Goal: Task Accomplishment & Management: Use online tool/utility

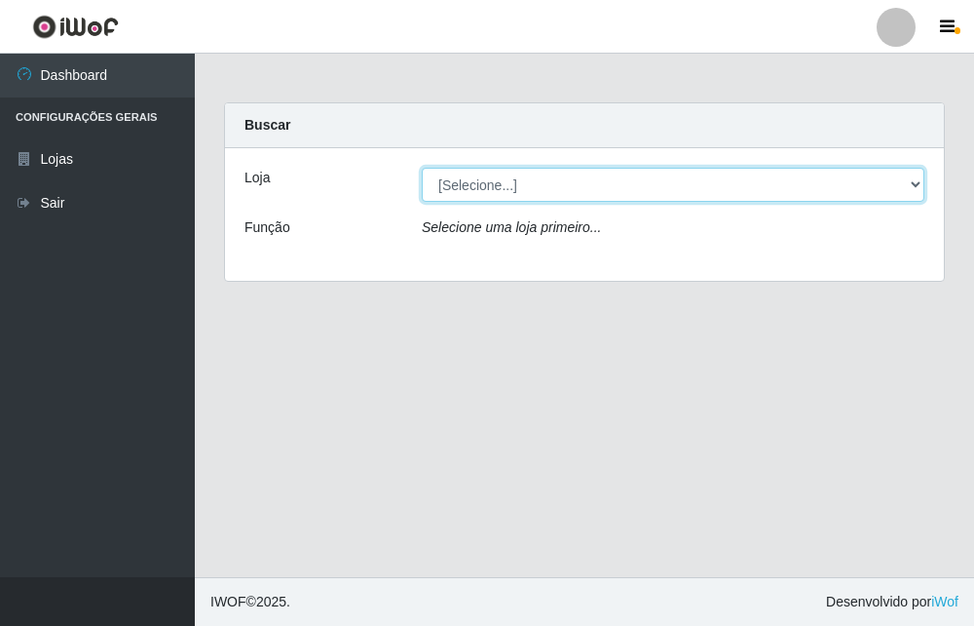
click at [563, 183] on select "[Selecione...] Bemais Supermercados - B7 Oitizeiro" at bounding box center [673, 185] width 503 height 34
select select "411"
click at [422, 168] on select "[Selecione...] Bemais Supermercados - B7 Oitizeiro" at bounding box center [673, 185] width 503 height 34
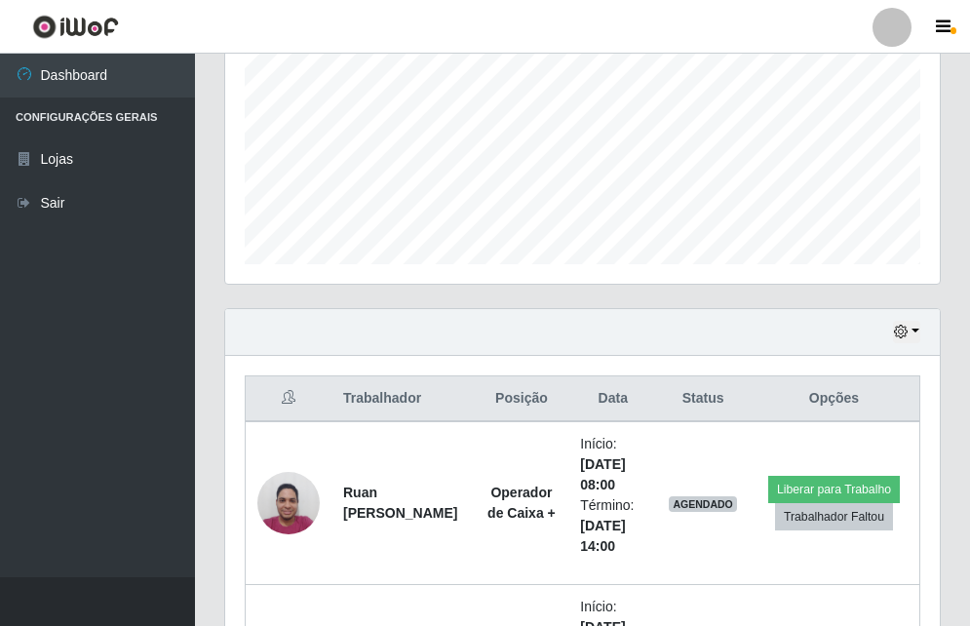
scroll to position [647, 0]
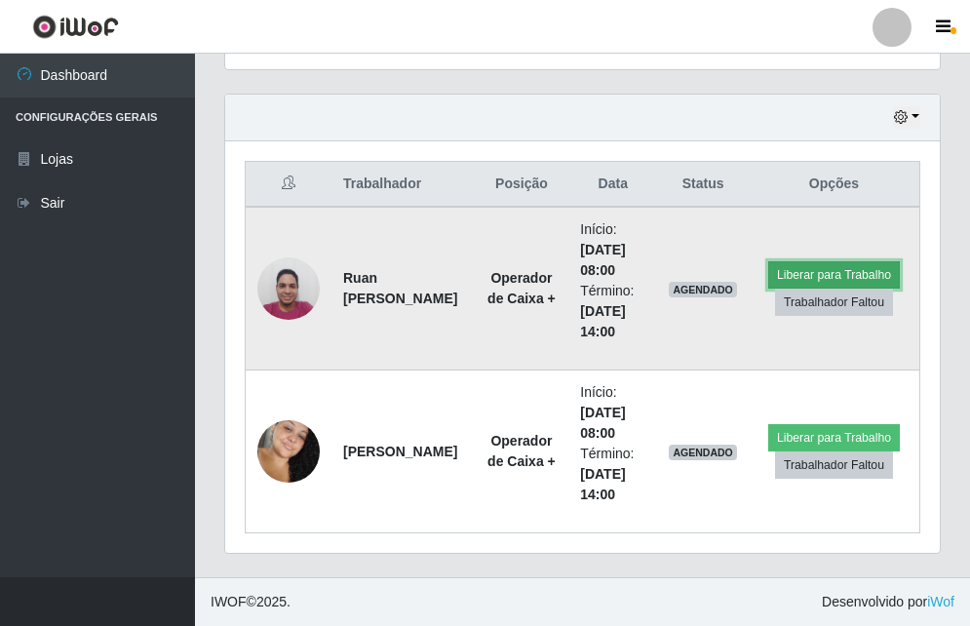
click at [854, 264] on button "Liberar para Trabalho" at bounding box center [834, 274] width 132 height 27
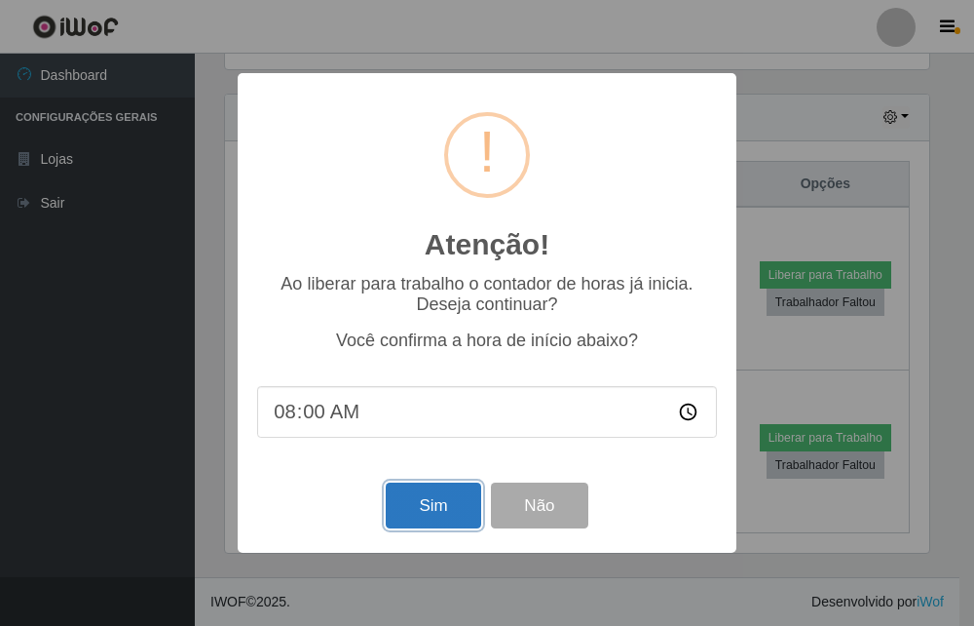
click at [433, 499] on button "Sim" at bounding box center [433, 505] width 95 height 46
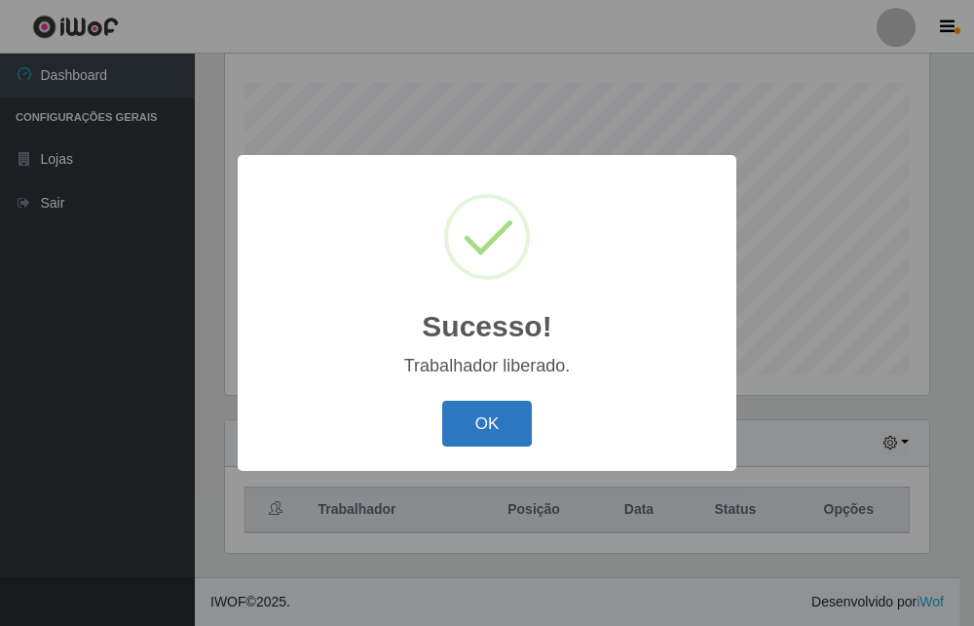
click at [512, 413] on button "OK" at bounding box center [487, 423] width 91 height 46
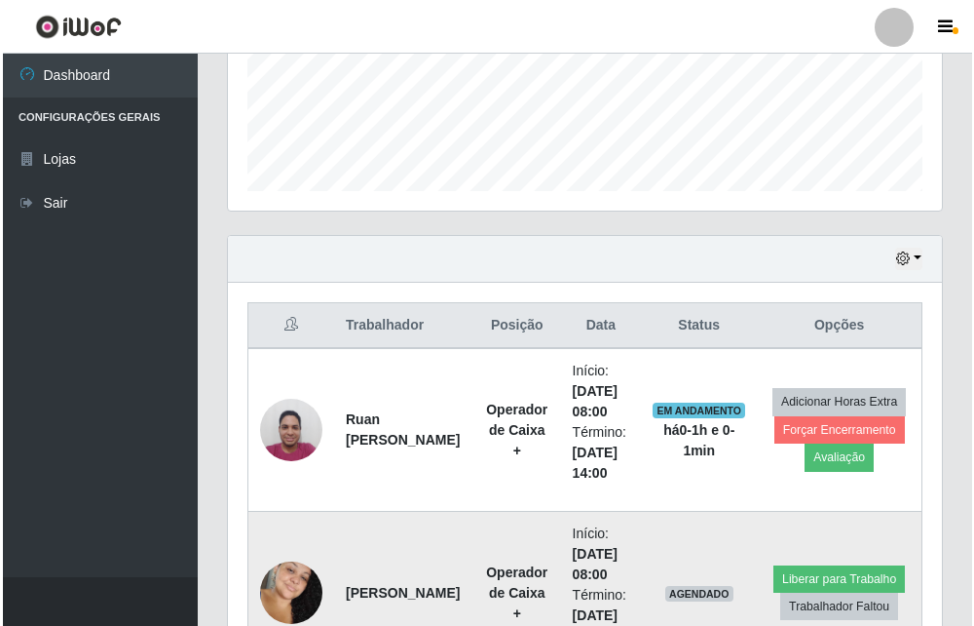
scroll to position [647, 0]
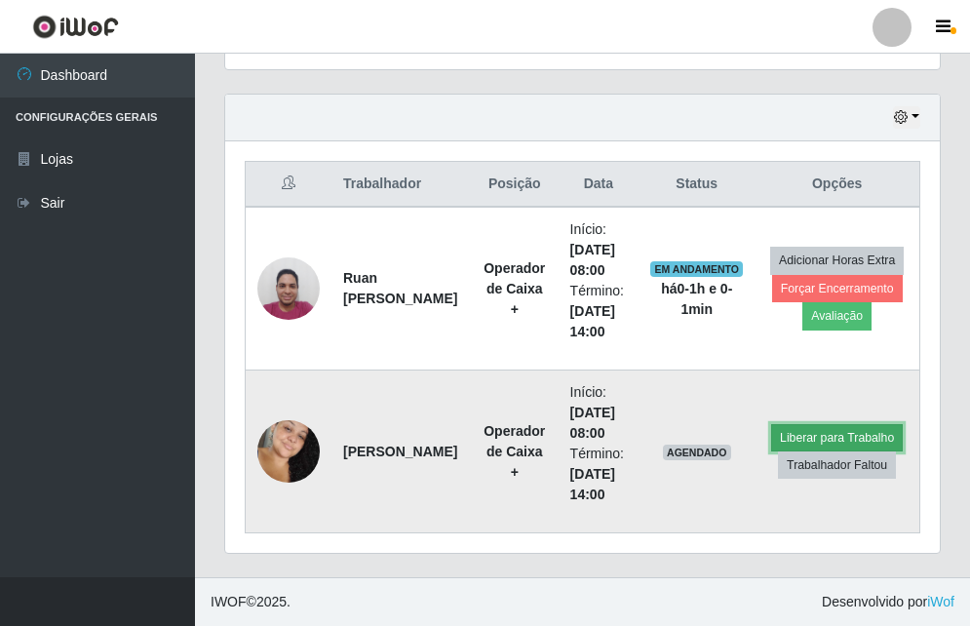
click at [789, 438] on button "Liberar para Trabalho" at bounding box center [837, 437] width 132 height 27
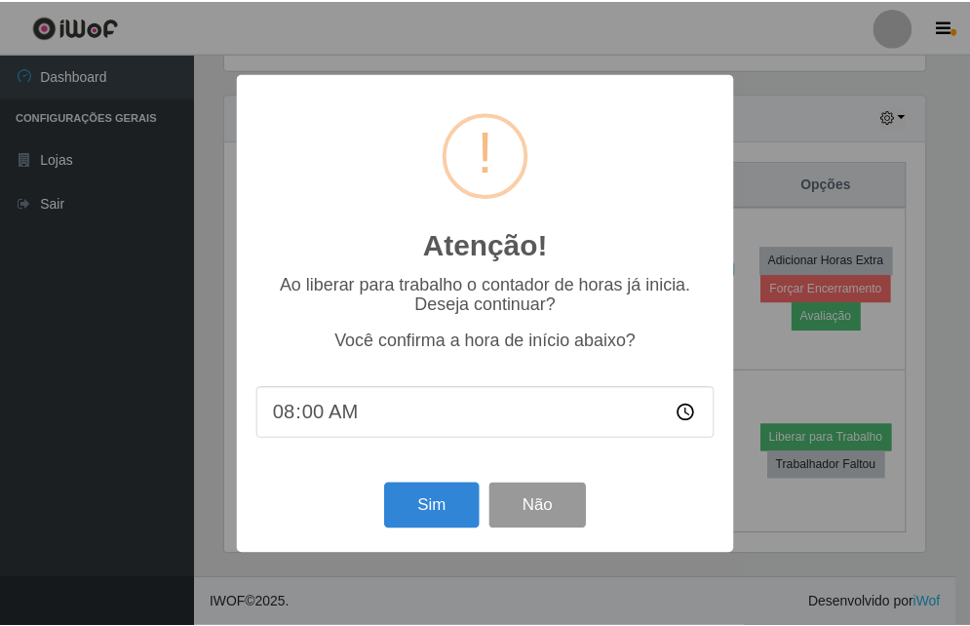
scroll to position [404, 704]
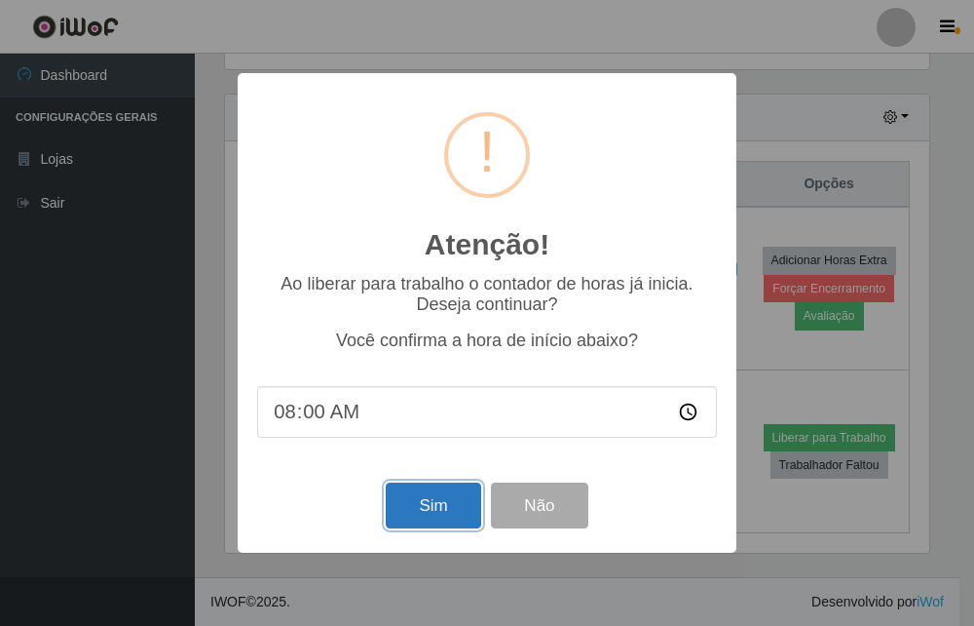
click at [460, 528] on button "Sim" at bounding box center [433, 505] width 95 height 46
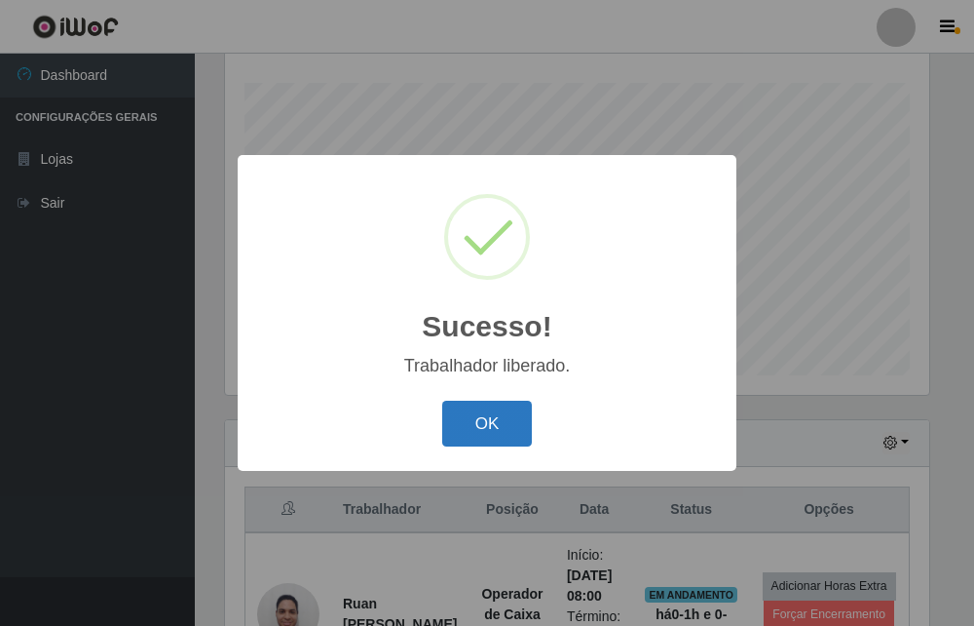
click at [490, 434] on button "OK" at bounding box center [487, 423] width 91 height 46
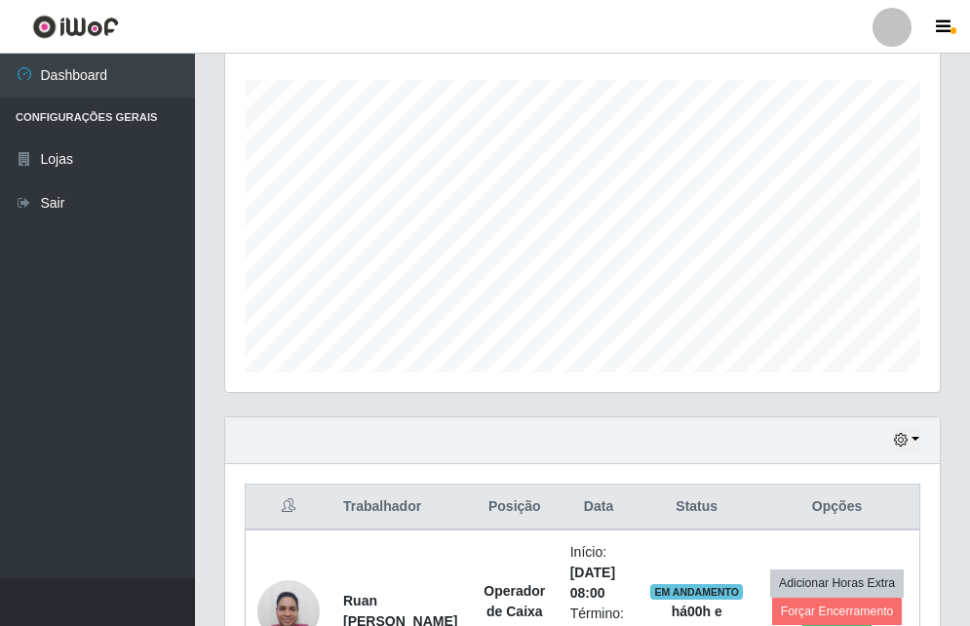
scroll to position [62, 0]
